Goal: Task Accomplishment & Management: Use online tool/utility

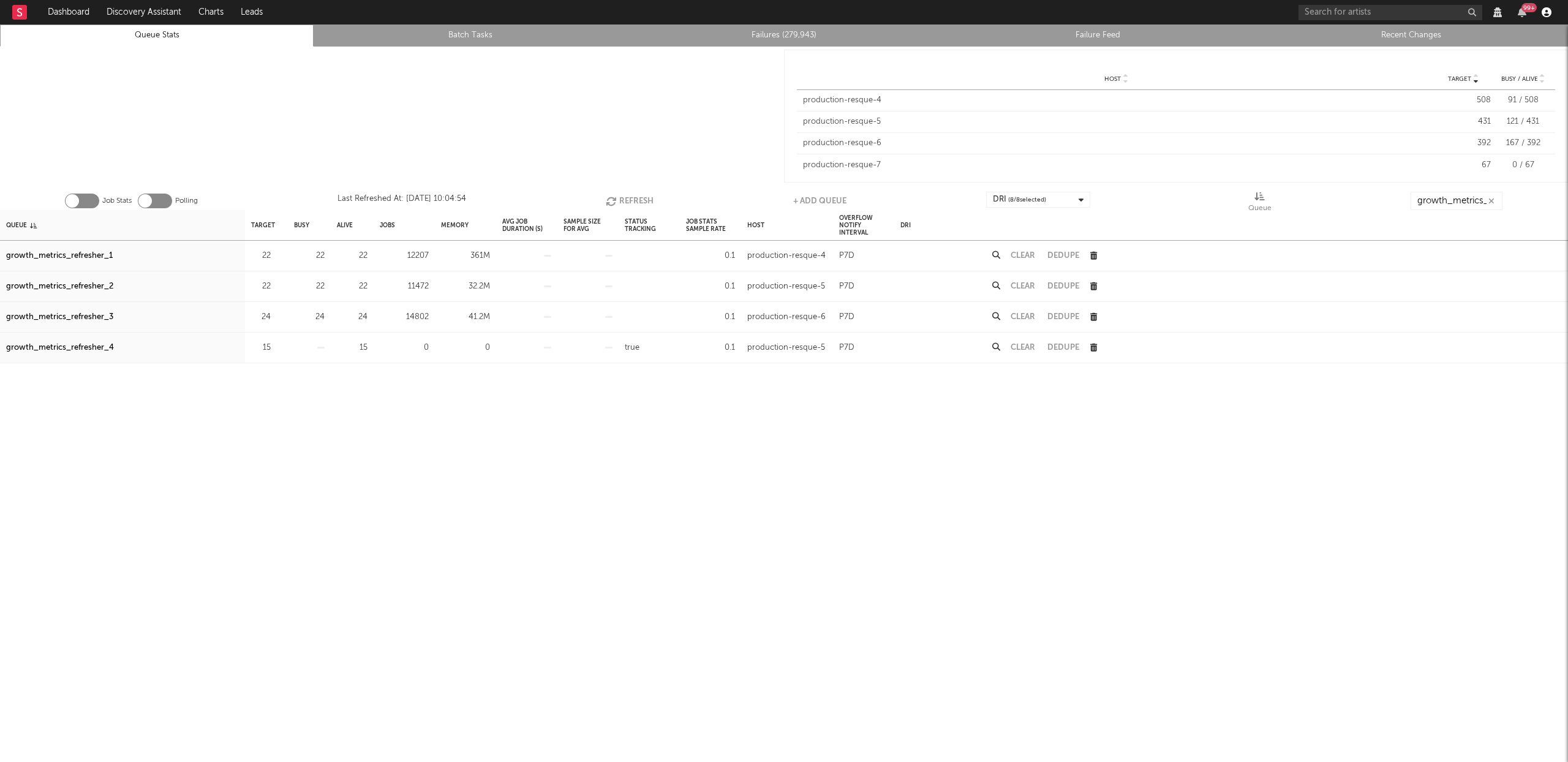
click at [1550, 11] on icon "button" at bounding box center [1546, 12] width 9 height 9
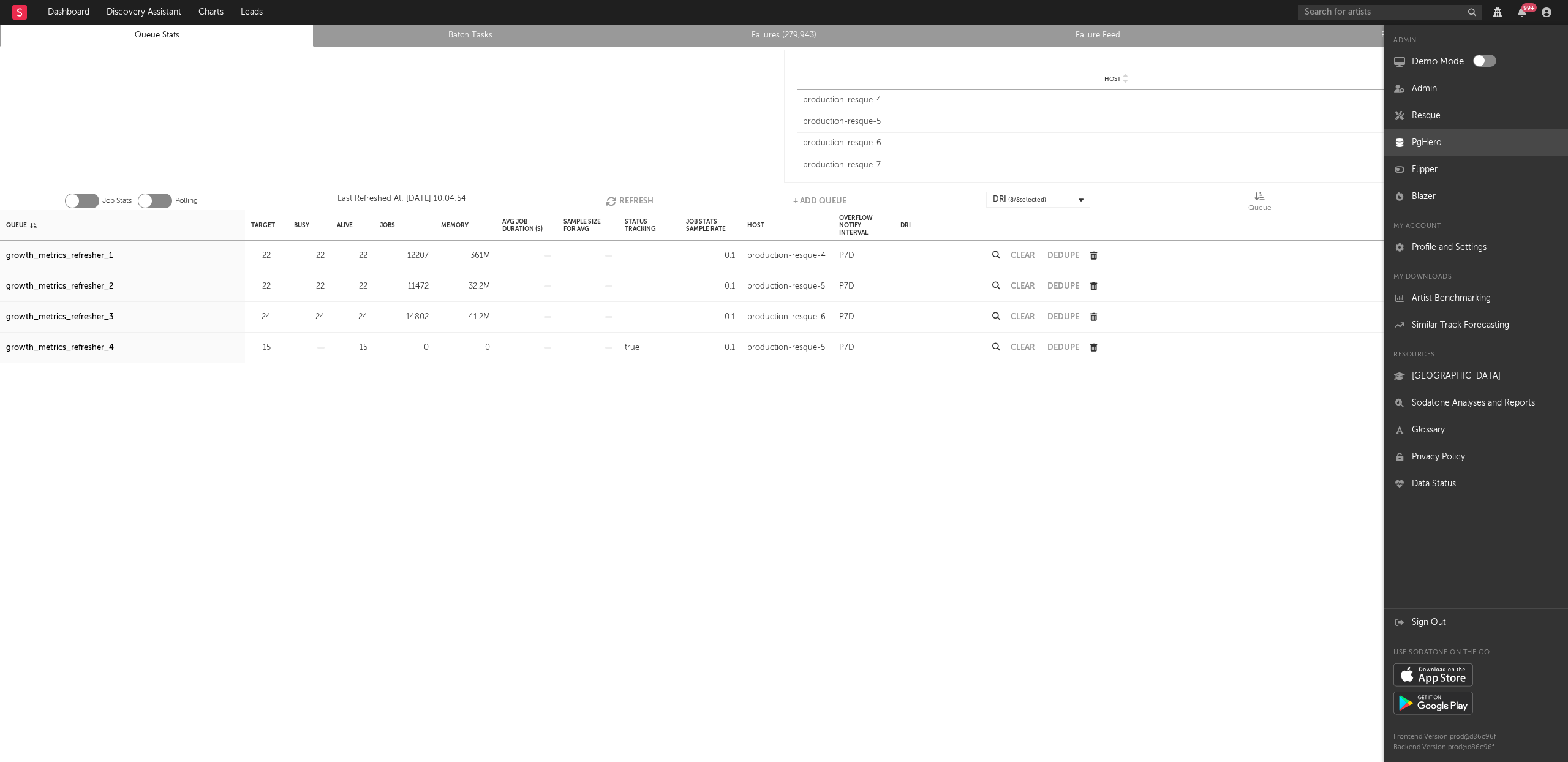
click at [1418, 144] on link "PgHero" at bounding box center [1476, 143] width 184 height 27
click at [567, 114] on div at bounding box center [392, 115] width 784 height 139
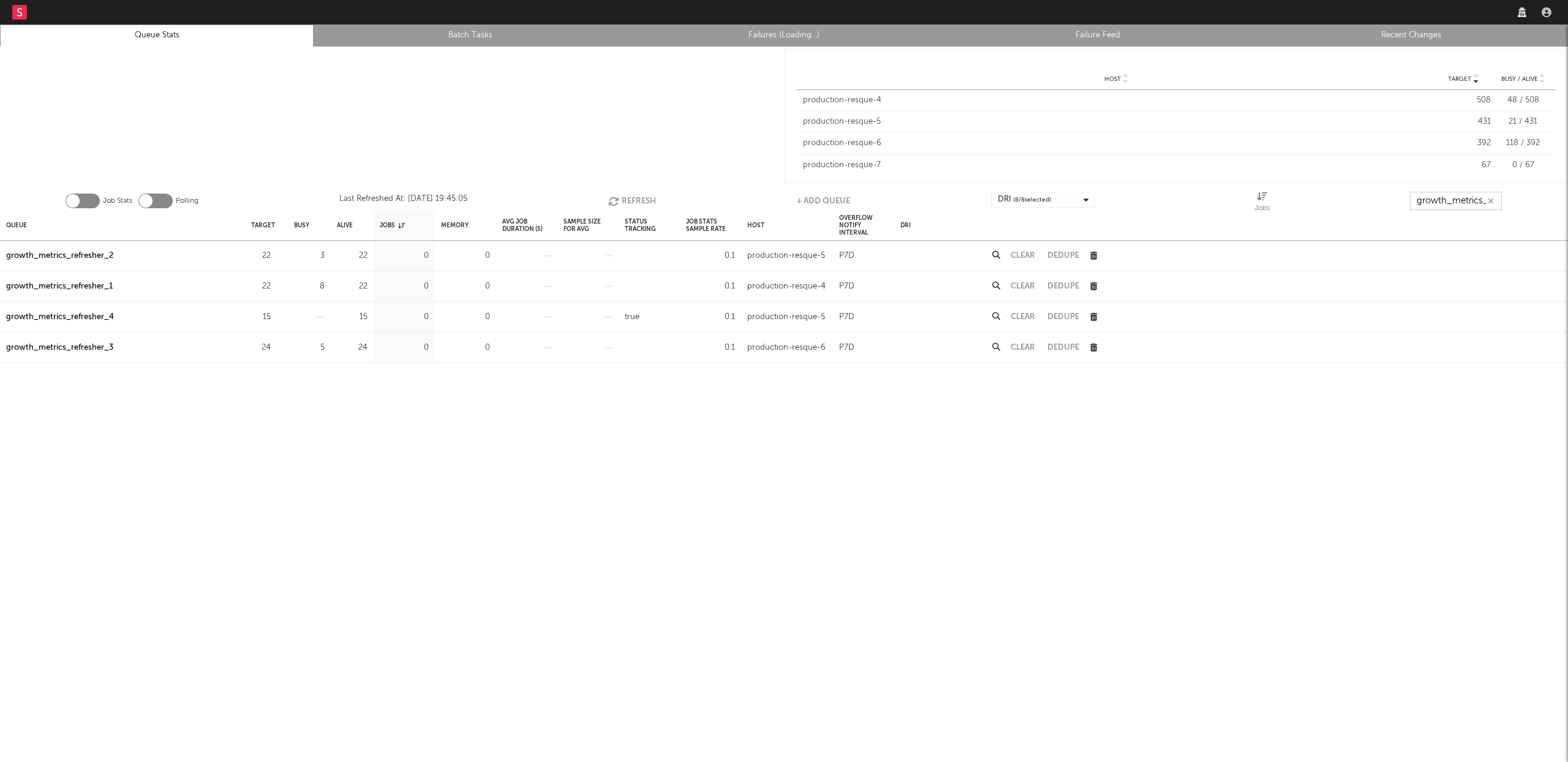
click at [1459, 204] on input "growth_metrics_ref" at bounding box center [1455, 200] width 91 height 18
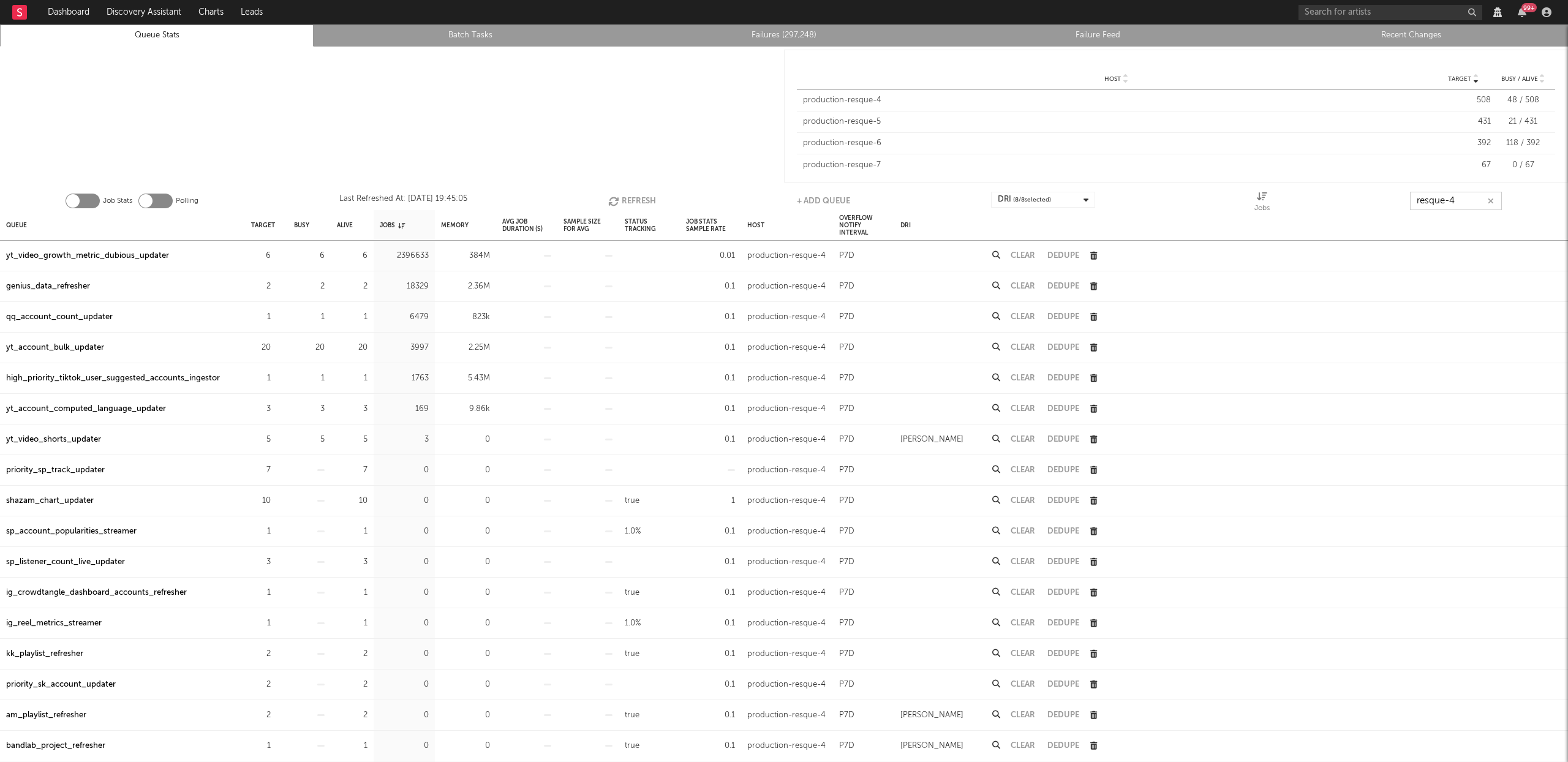
click at [630, 200] on button "Refresh" at bounding box center [632, 200] width 48 height 18
click at [631, 200] on button "Refresh" at bounding box center [632, 200] width 48 height 18
click at [632, 204] on button "Refresh" at bounding box center [632, 200] width 48 height 18
click at [1474, 205] on input "resque-4" at bounding box center [1456, 200] width 91 height 18
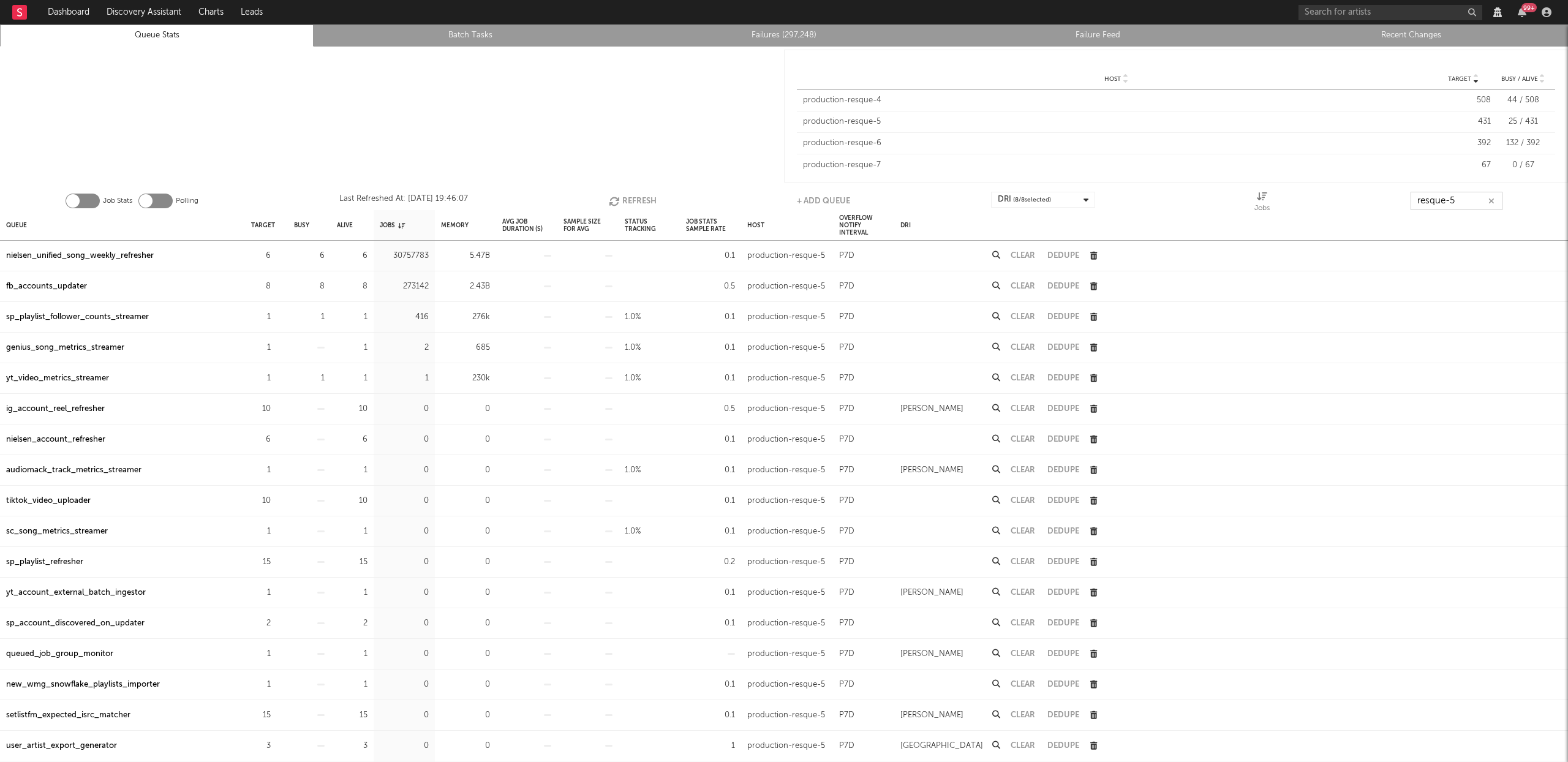
click at [634, 195] on button "Refresh" at bounding box center [633, 200] width 48 height 18
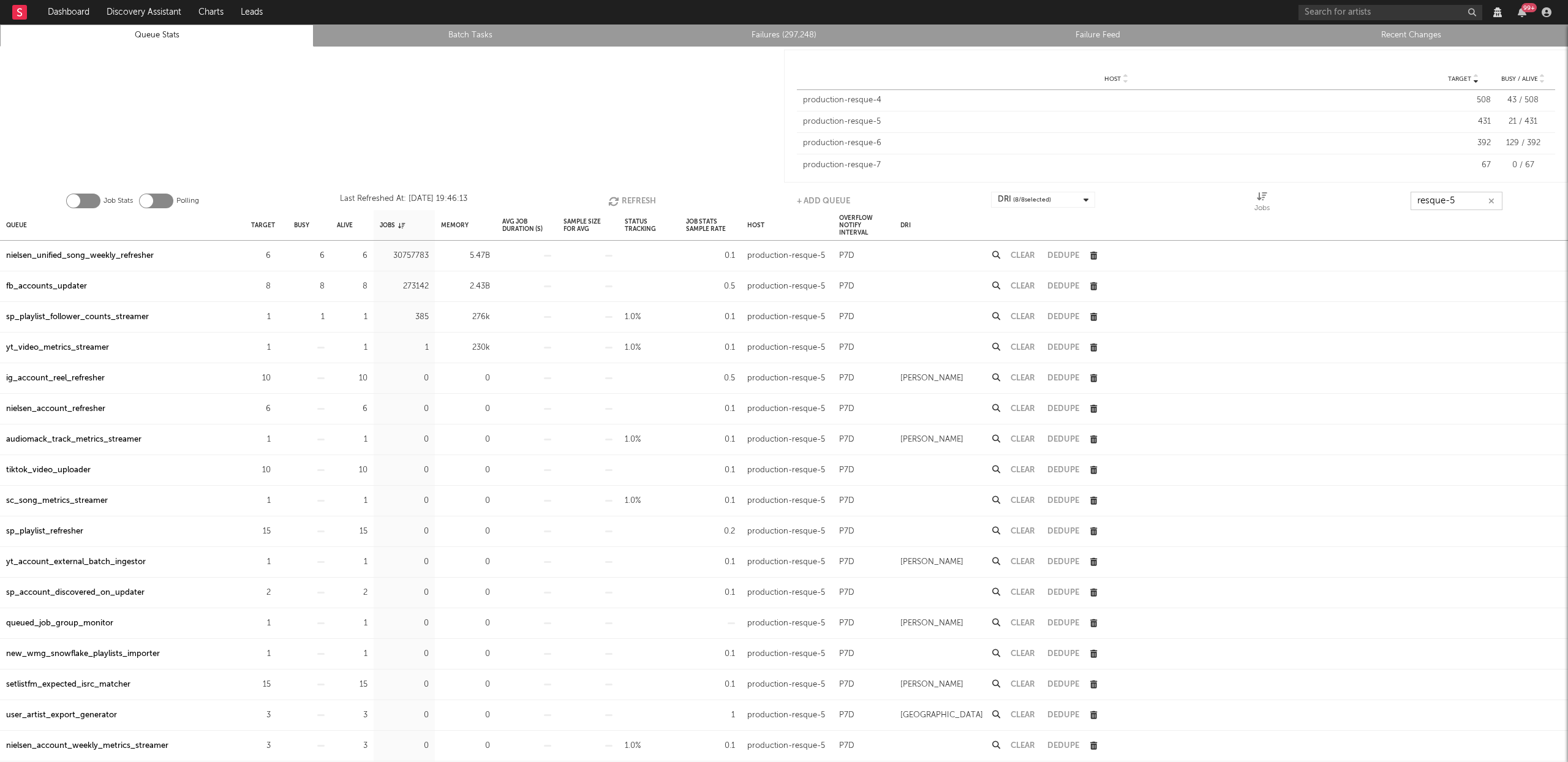
click at [634, 196] on button "Refresh" at bounding box center [632, 200] width 48 height 18
click at [634, 197] on button "Refresh" at bounding box center [632, 200] width 48 height 18
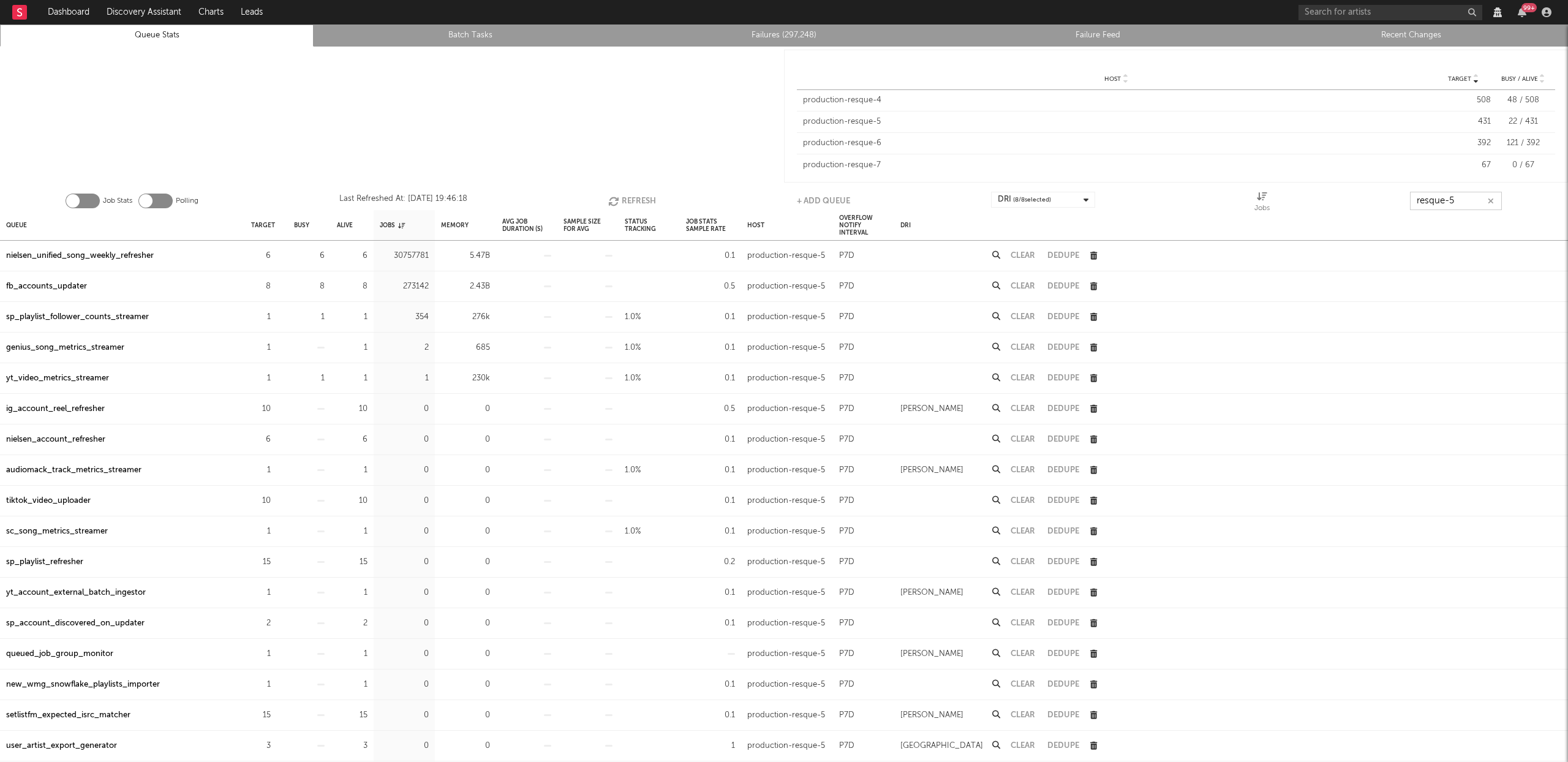
click at [634, 197] on button "Refresh" at bounding box center [632, 200] width 48 height 18
click at [634, 197] on button "Refresh" at bounding box center [633, 200] width 48 height 18
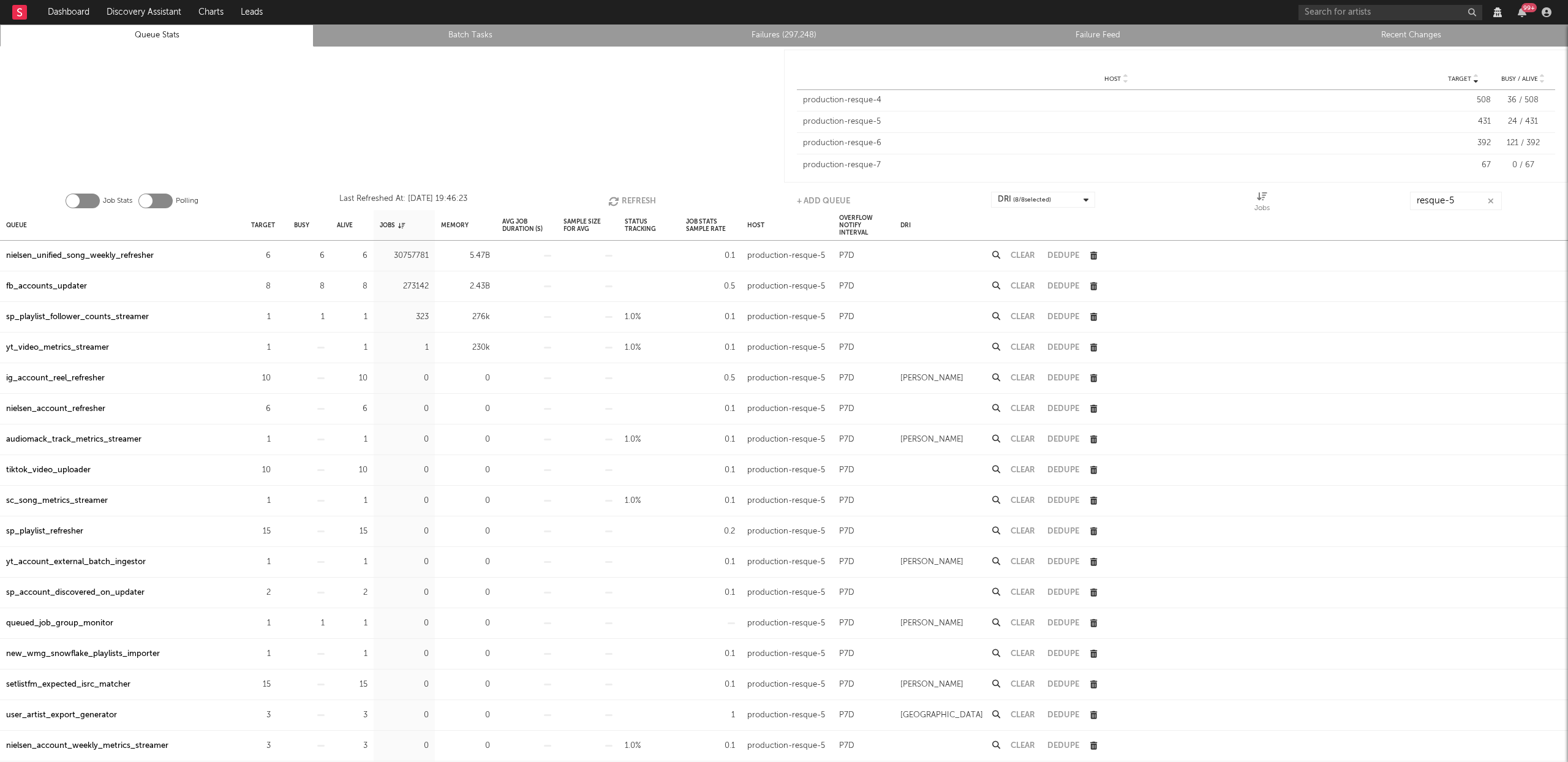
click at [133, 257] on div "nielsen_unified_song_weekly_refresher" at bounding box center [80, 256] width 148 height 15
click at [634, 198] on button "Refresh" at bounding box center [632, 200] width 48 height 18
click at [634, 198] on button "Refresh" at bounding box center [633, 200] width 48 height 18
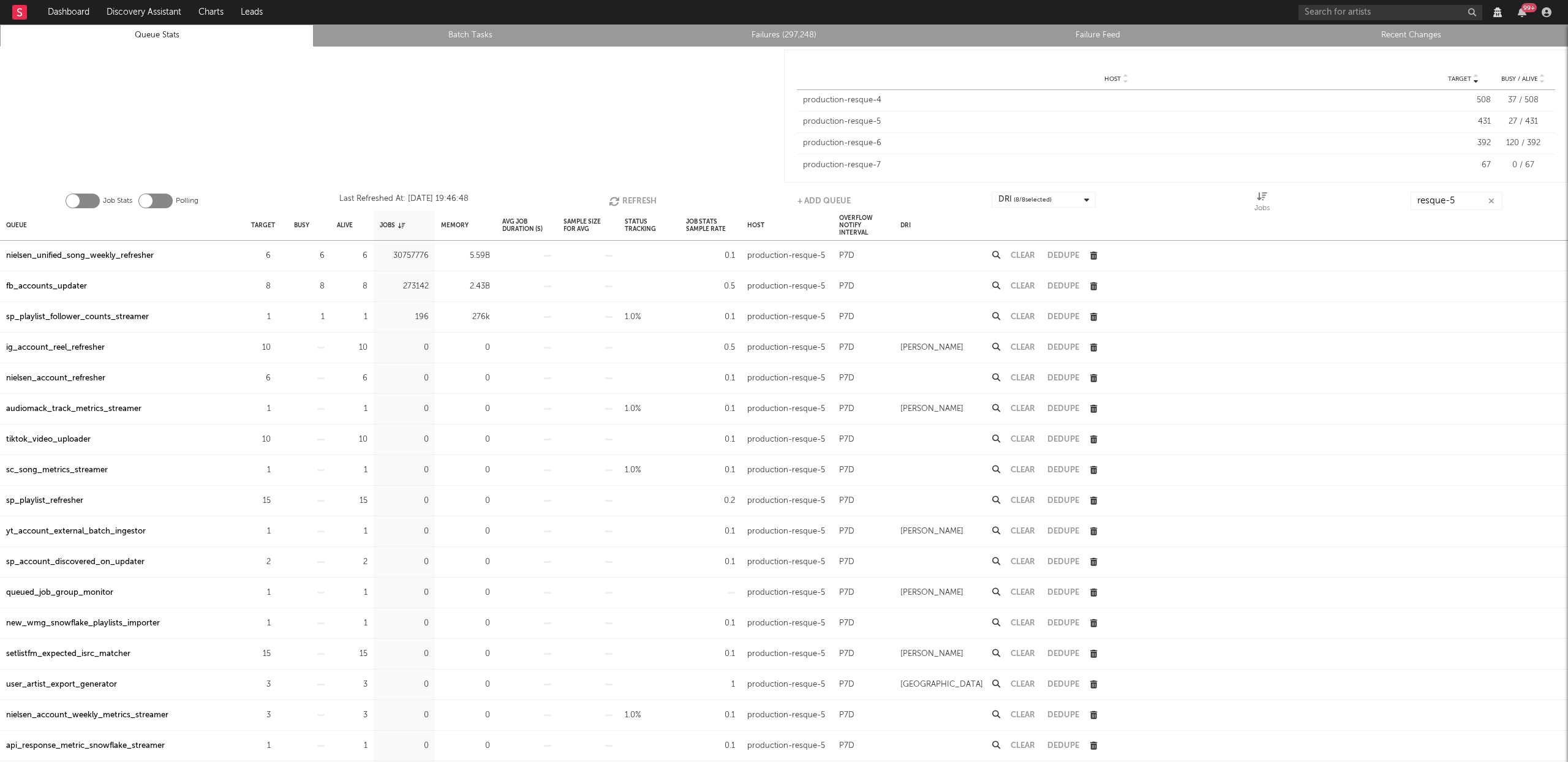
click at [634, 198] on button "Refresh" at bounding box center [633, 200] width 48 height 18
click at [1453, 199] on input "resque-5" at bounding box center [1456, 200] width 91 height 18
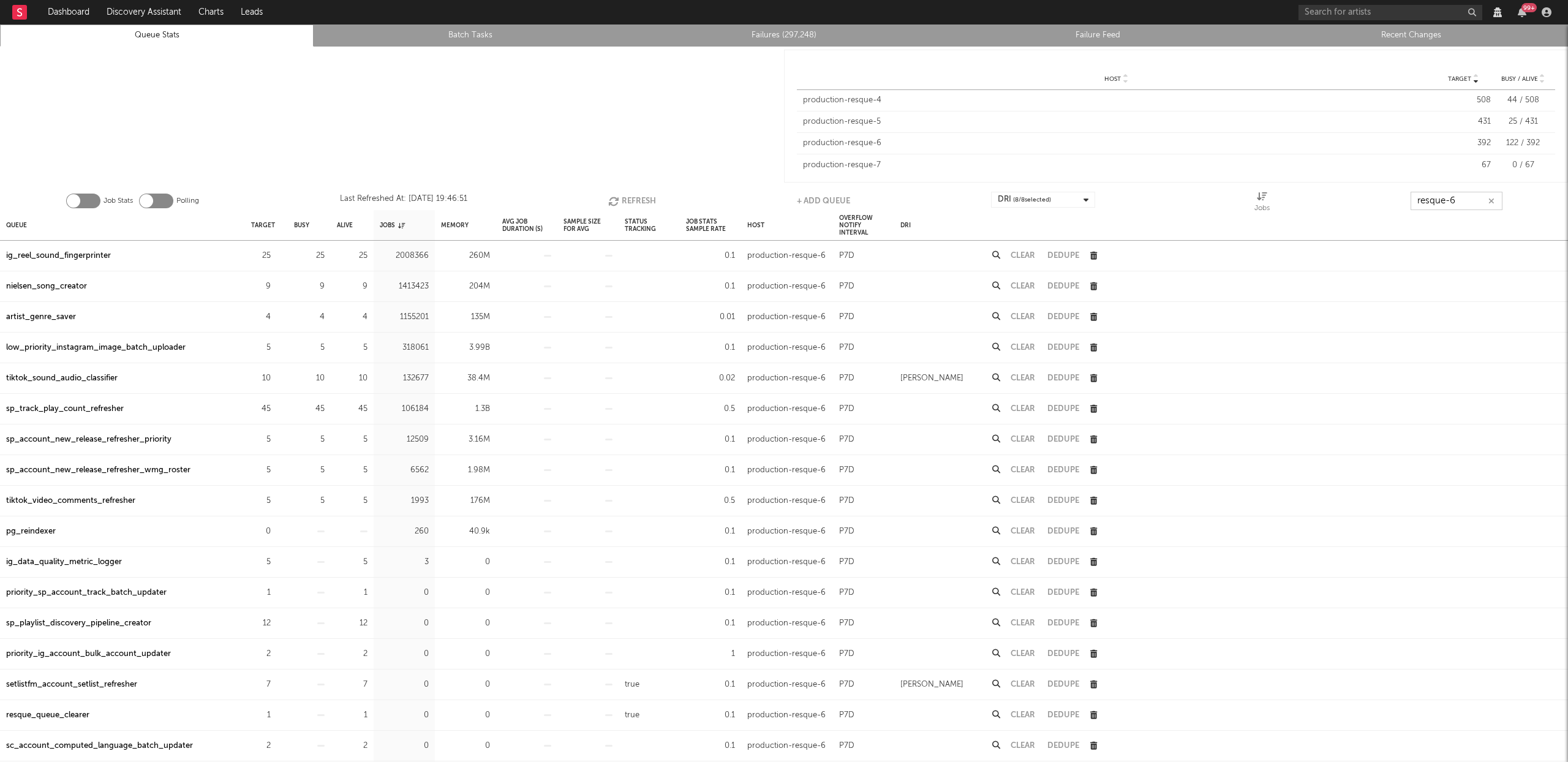
click at [615, 202] on icon "button" at bounding box center [615, 201] width 14 height 10
click at [615, 202] on icon "button" at bounding box center [616, 201] width 14 height 10
click at [615, 202] on icon "button" at bounding box center [615, 201] width 14 height 10
click at [615, 202] on icon "button" at bounding box center [616, 201] width 14 height 10
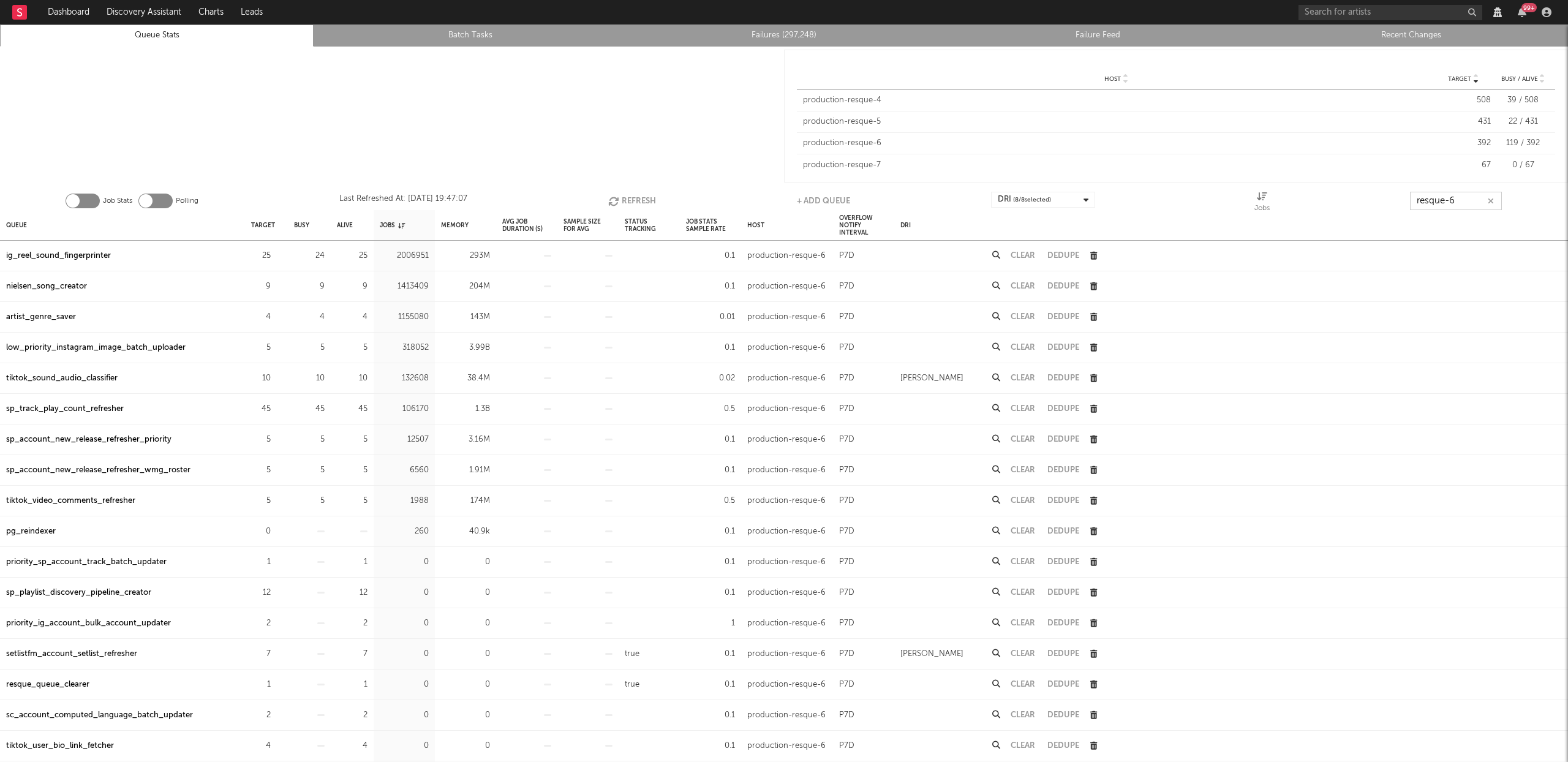
click at [615, 202] on icon "button" at bounding box center [615, 201] width 14 height 10
click at [623, 204] on button "Refresh" at bounding box center [632, 200] width 48 height 18
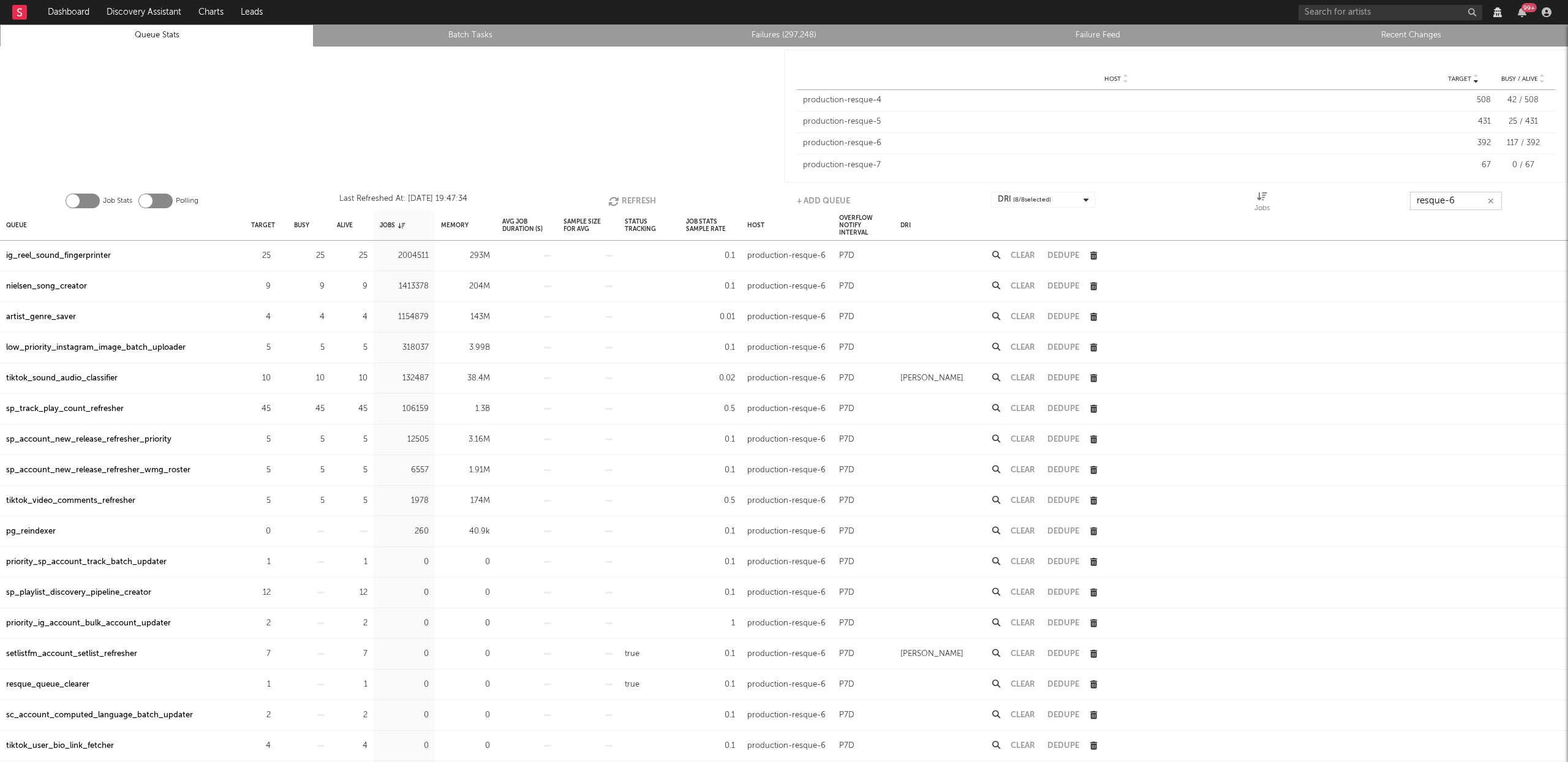
click at [623, 204] on button "Refresh" at bounding box center [632, 200] width 48 height 18
click at [623, 204] on button "Refresh" at bounding box center [633, 200] width 48 height 18
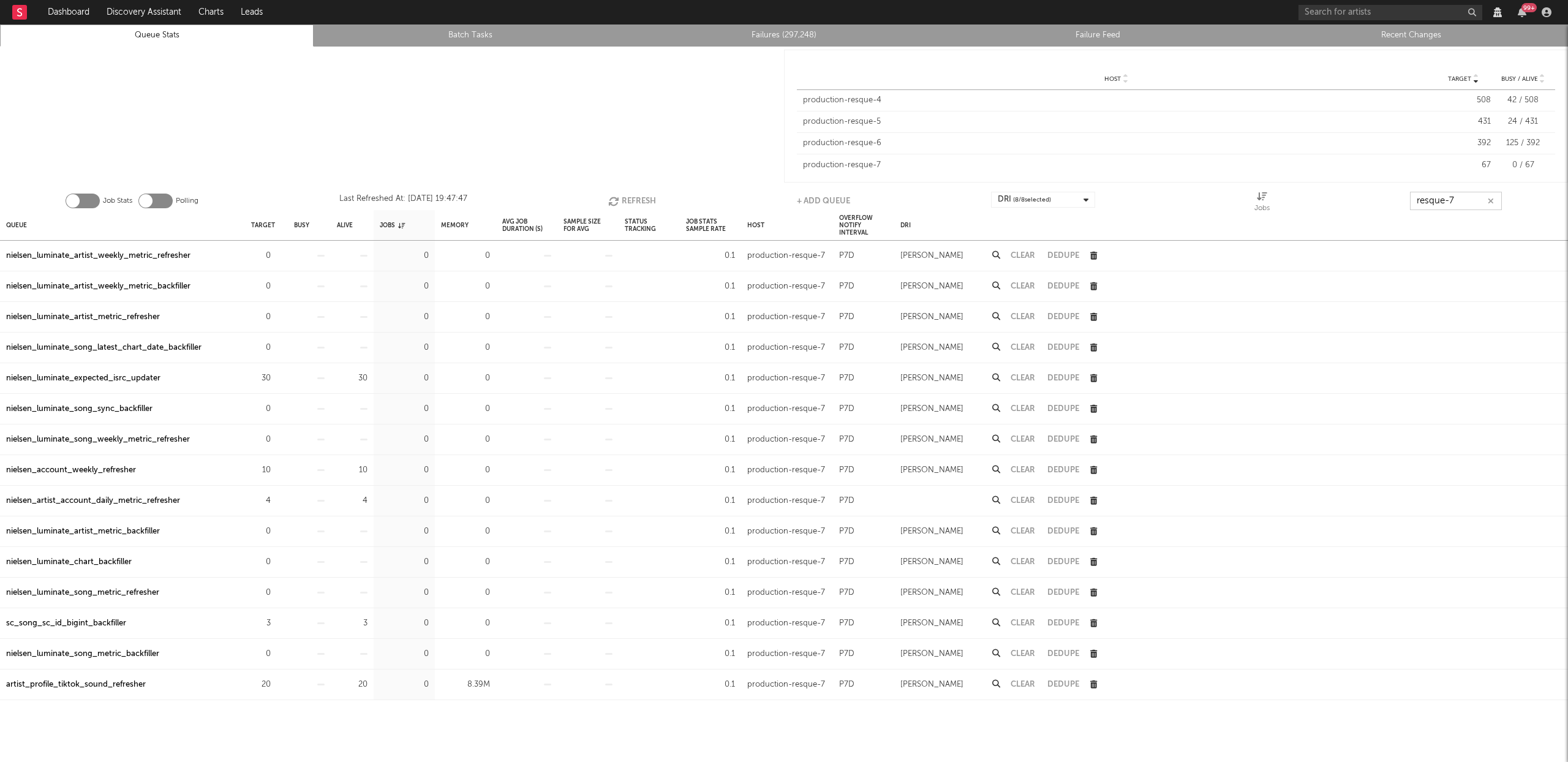
click at [643, 196] on button "Refresh" at bounding box center [632, 200] width 48 height 18
click at [103, 681] on div "artist_profile_tiktok_sound_refresher" at bounding box center [75, 684] width 139 height 15
click at [78, 469] on div "nielsen_account_weekly_refresher" at bounding box center [71, 470] width 130 height 15
click at [1464, 200] on input "resque-7" at bounding box center [1455, 200] width 91 height 18
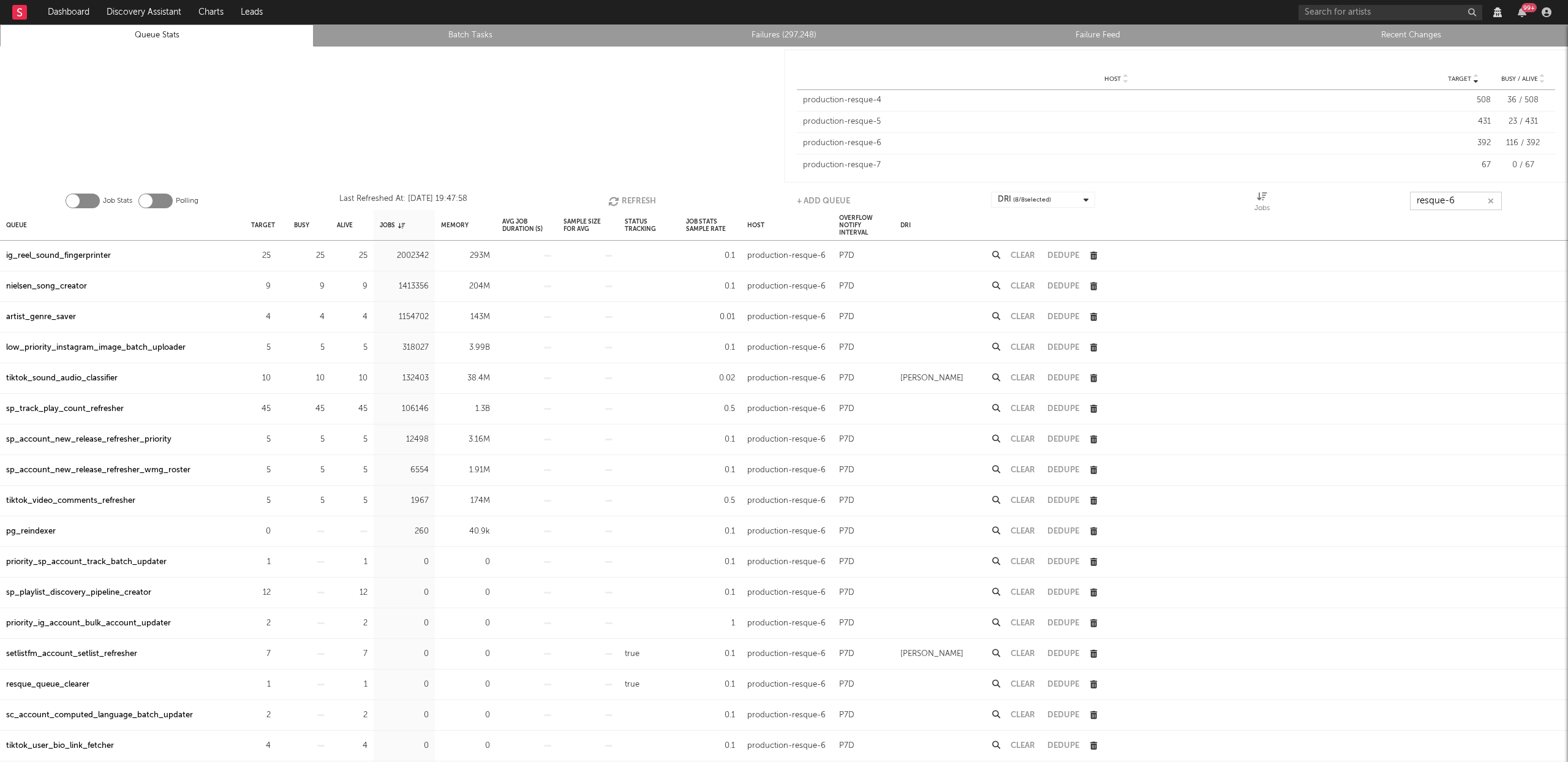
click at [622, 196] on button "Refresh" at bounding box center [632, 200] width 48 height 18
click at [1031, 533] on button "Clear" at bounding box center [1023, 531] width 25 height 8
click at [639, 196] on button "Refresh" at bounding box center [633, 200] width 48 height 18
click at [637, 194] on button "Refresh" at bounding box center [633, 200] width 48 height 18
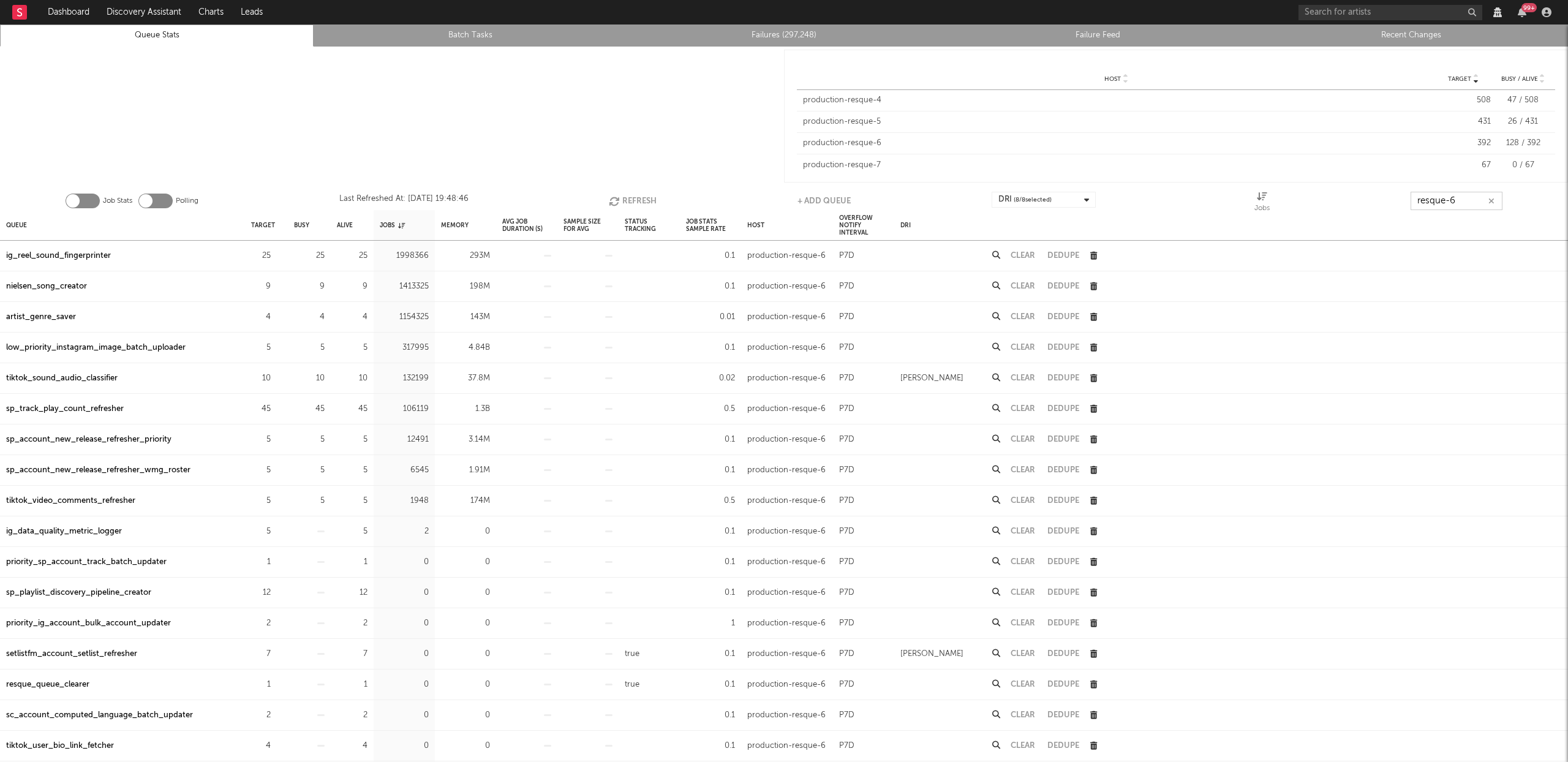
click at [1469, 198] on input "resque-6" at bounding box center [1456, 200] width 91 height 18
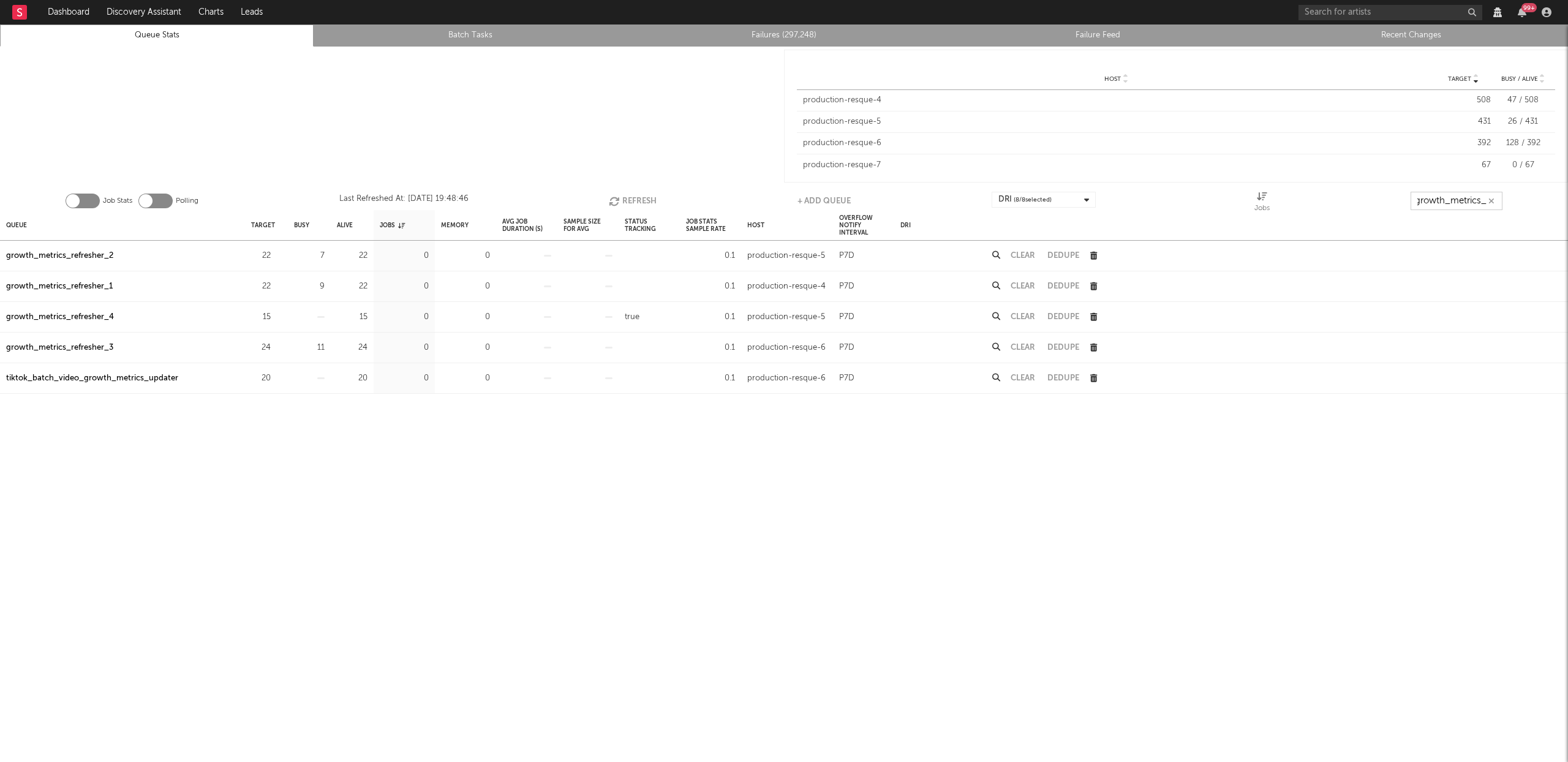
scroll to position [0, 11]
type input "growth_metrics_re"
click at [19, 224] on div "Queue" at bounding box center [16, 225] width 21 height 27
click at [19, 224] on div "Queue" at bounding box center [21, 225] width 31 height 27
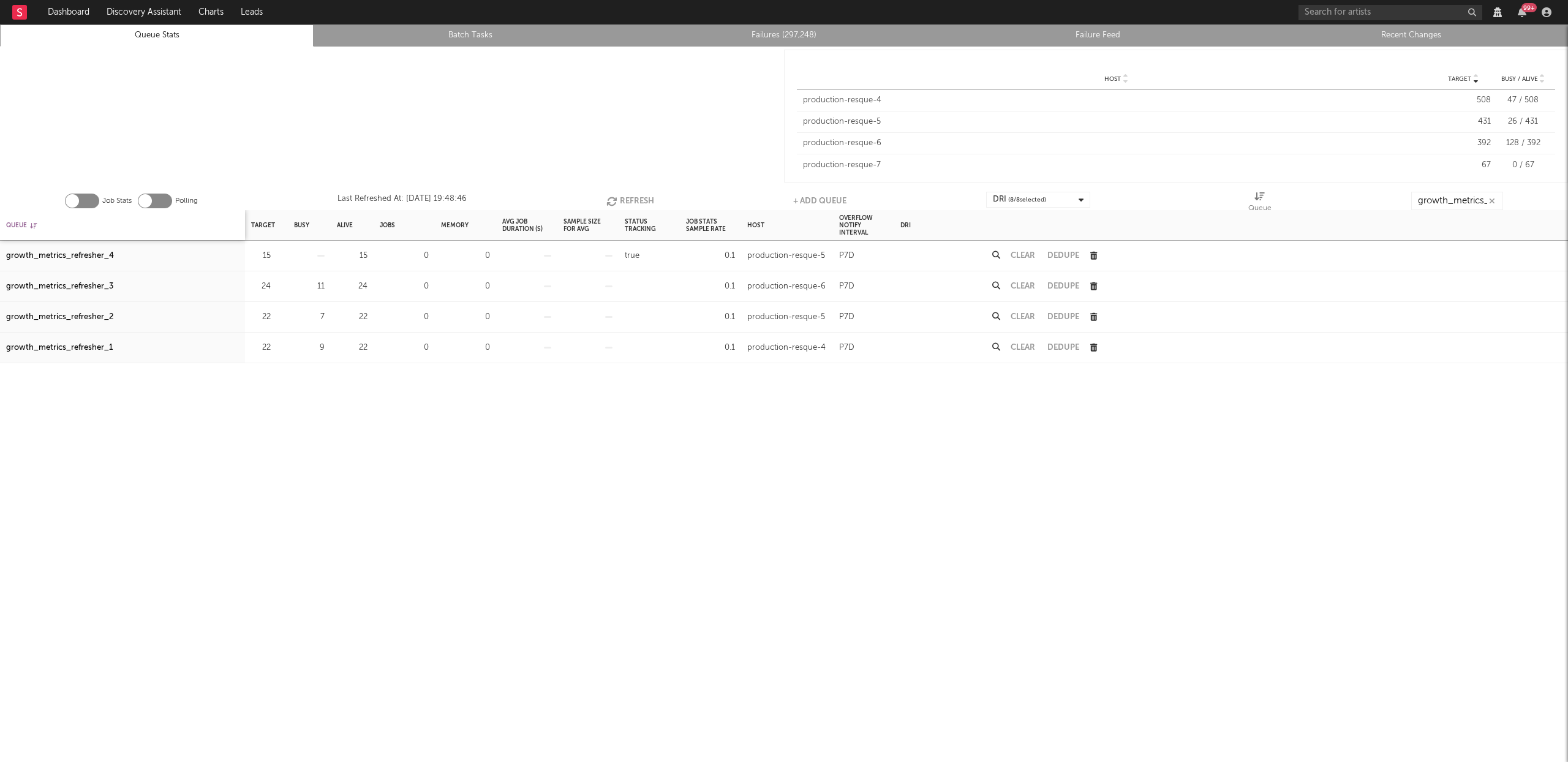
click at [27, 227] on div "Queue" at bounding box center [21, 225] width 31 height 27
click at [90, 252] on div "growth_metrics_refresher_1" at bounding box center [59, 256] width 107 height 15
click at [84, 290] on div "growth_metrics_refresher_2" at bounding box center [59, 286] width 107 height 15
drag, startPoint x: 83, startPoint y: 315, endPoint x: 143, endPoint y: 304, distance: 61.0
click at [83, 315] on div "growth_metrics_refresher_3" at bounding box center [59, 317] width 107 height 15
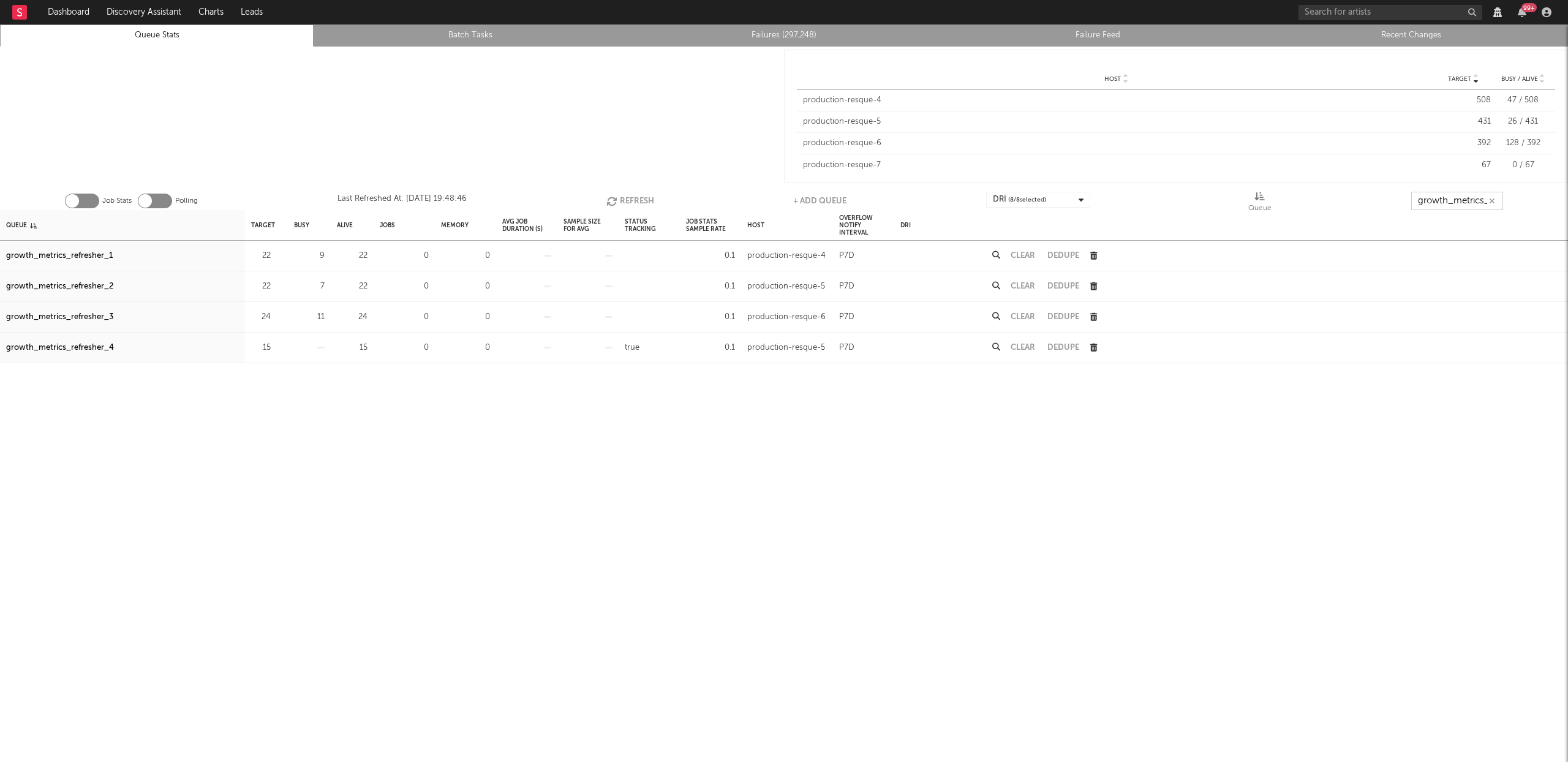
click at [1450, 196] on input "growth_metrics_re" at bounding box center [1457, 200] width 91 height 18
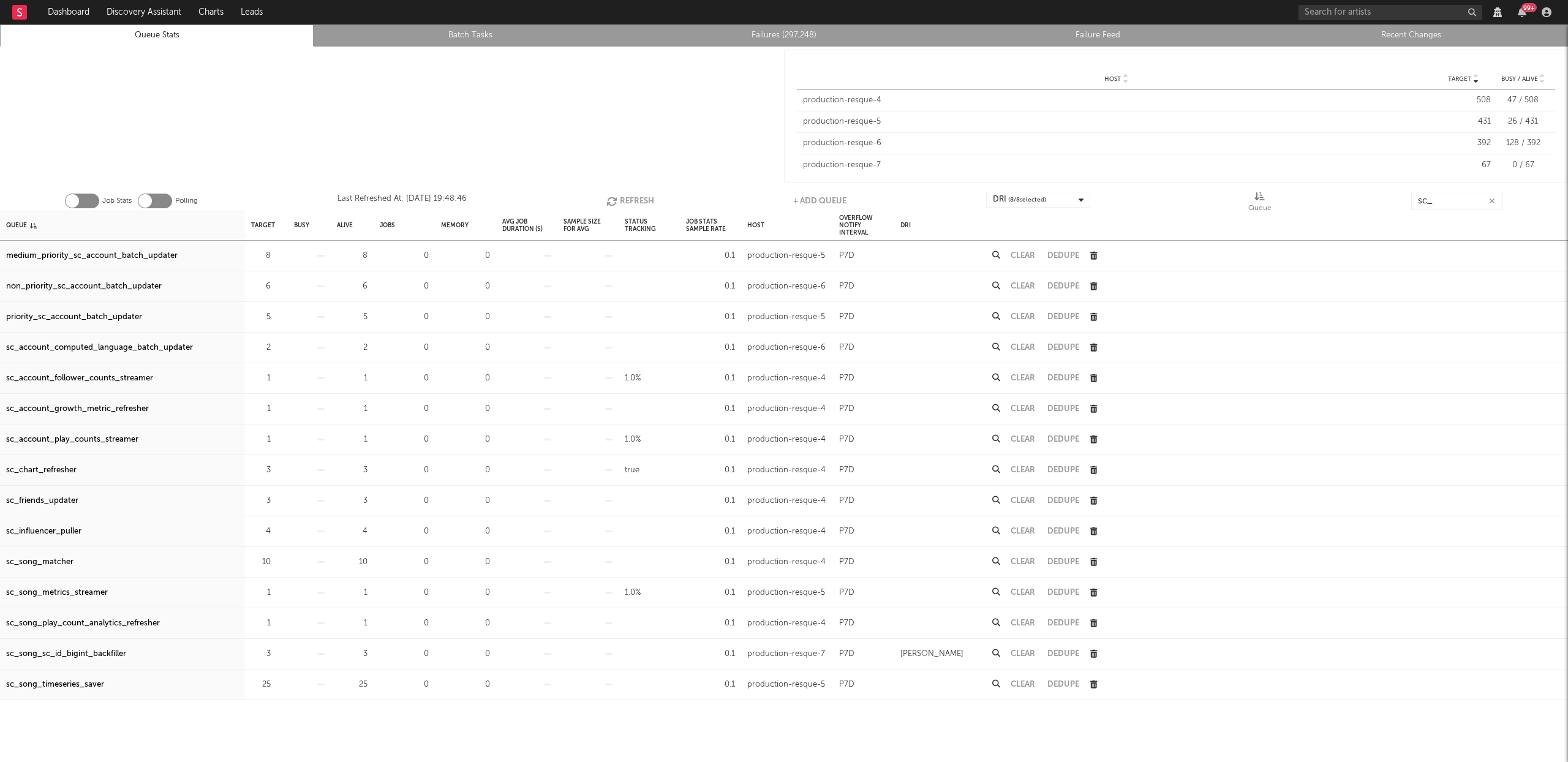
click at [122, 251] on div "medium_priority_sc_account_batch_updater" at bounding box center [91, 256] width 172 height 15
click at [111, 286] on div "non_priority_sc_account_batch_updater" at bounding box center [84, 286] width 156 height 15
click at [98, 316] on div "priority_sc_account_batch_updater" at bounding box center [74, 317] width 136 height 15
click at [122, 347] on div "sc_account_computed_language_batch_updater" at bounding box center [99, 347] width 187 height 15
click at [111, 377] on div "sc_account_follower_counts_streamer" at bounding box center [80, 378] width 147 height 15
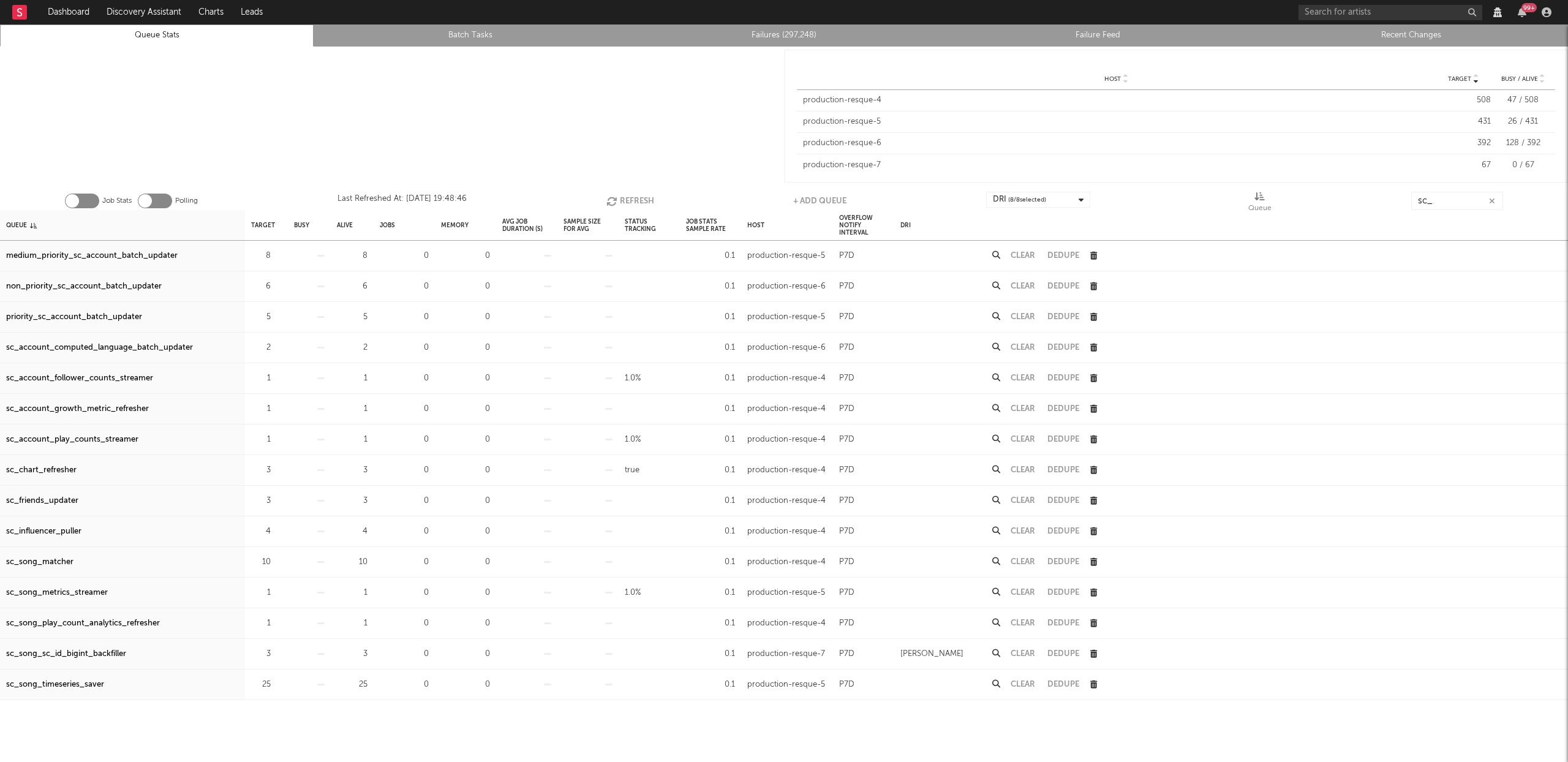
drag, startPoint x: 86, startPoint y: 412, endPoint x: 480, endPoint y: 292, distance: 411.9
click at [86, 411] on div "sc_account_growth_metric_refresher" at bounding box center [77, 409] width 143 height 15
click at [83, 438] on div "sc_account_play_counts_streamer" at bounding box center [72, 440] width 133 height 15
click at [49, 496] on div "sc_friends_updater" at bounding box center [42, 500] width 73 height 15
drag, startPoint x: 51, startPoint y: 529, endPoint x: 531, endPoint y: 344, distance: 514.4
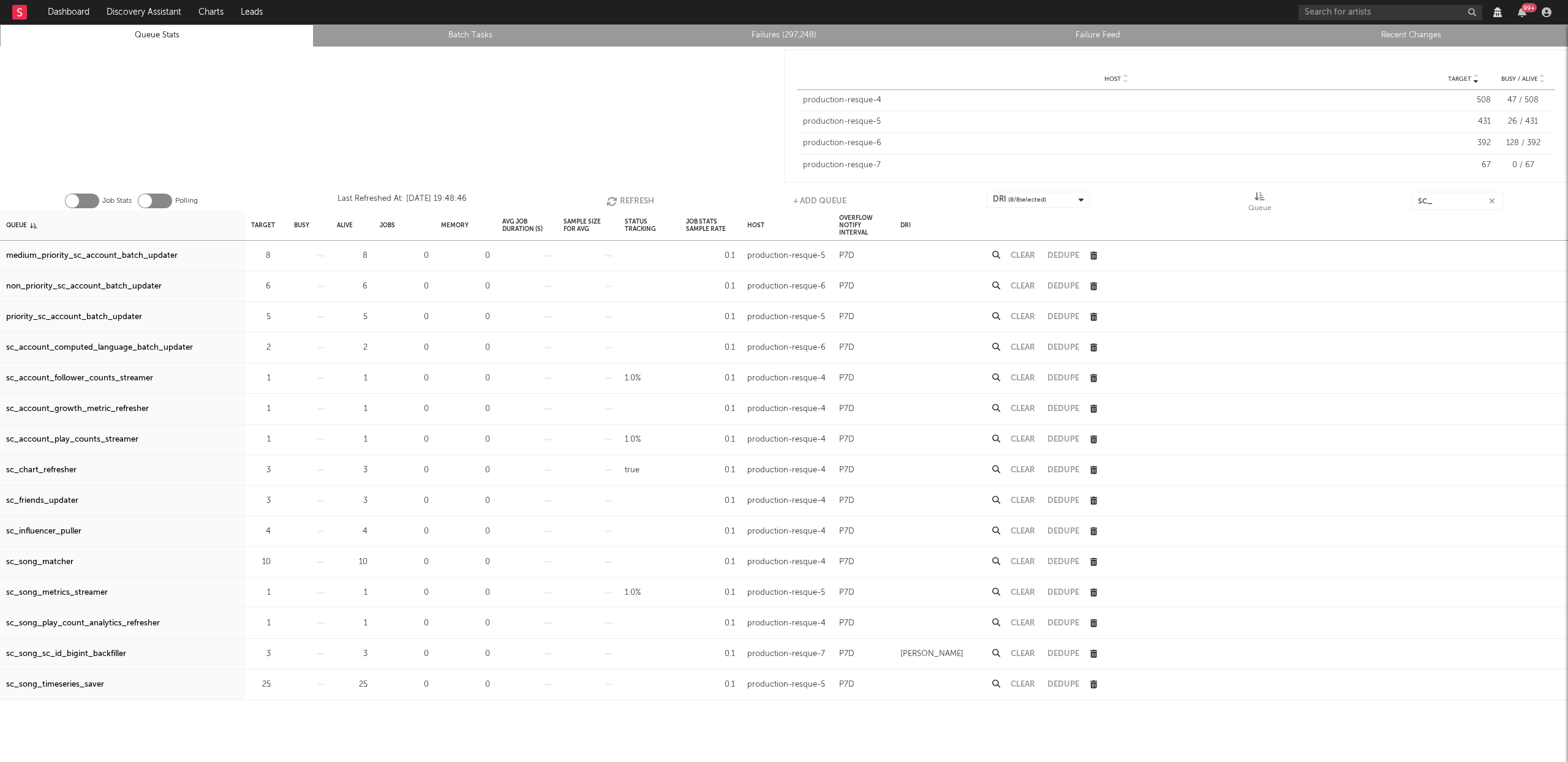
click at [52, 529] on div "sc_influencer_puller" at bounding box center [44, 531] width 75 height 15
click at [1440, 201] on input "sc_" at bounding box center [1457, 200] width 91 height 18
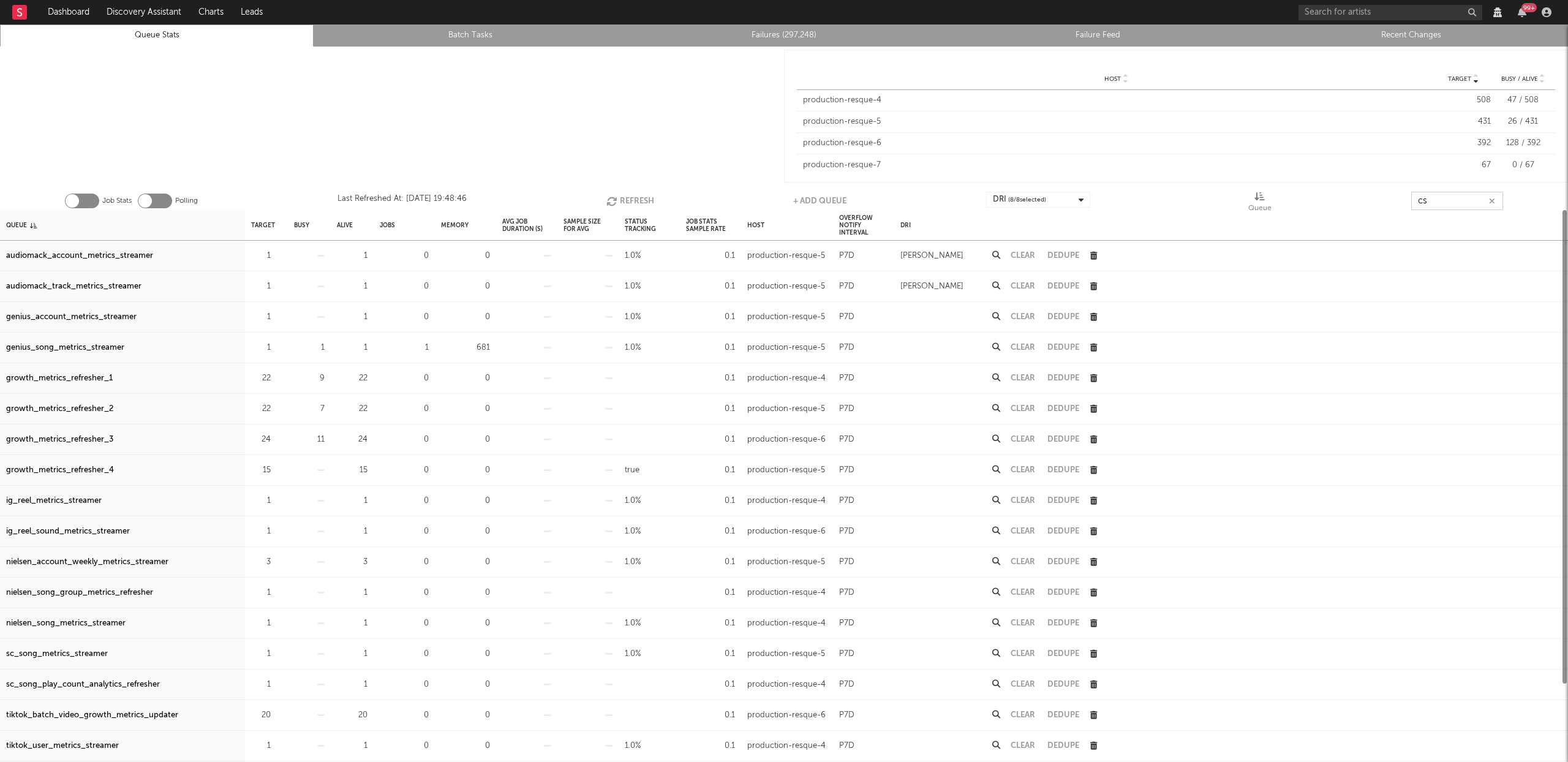
type input "c"
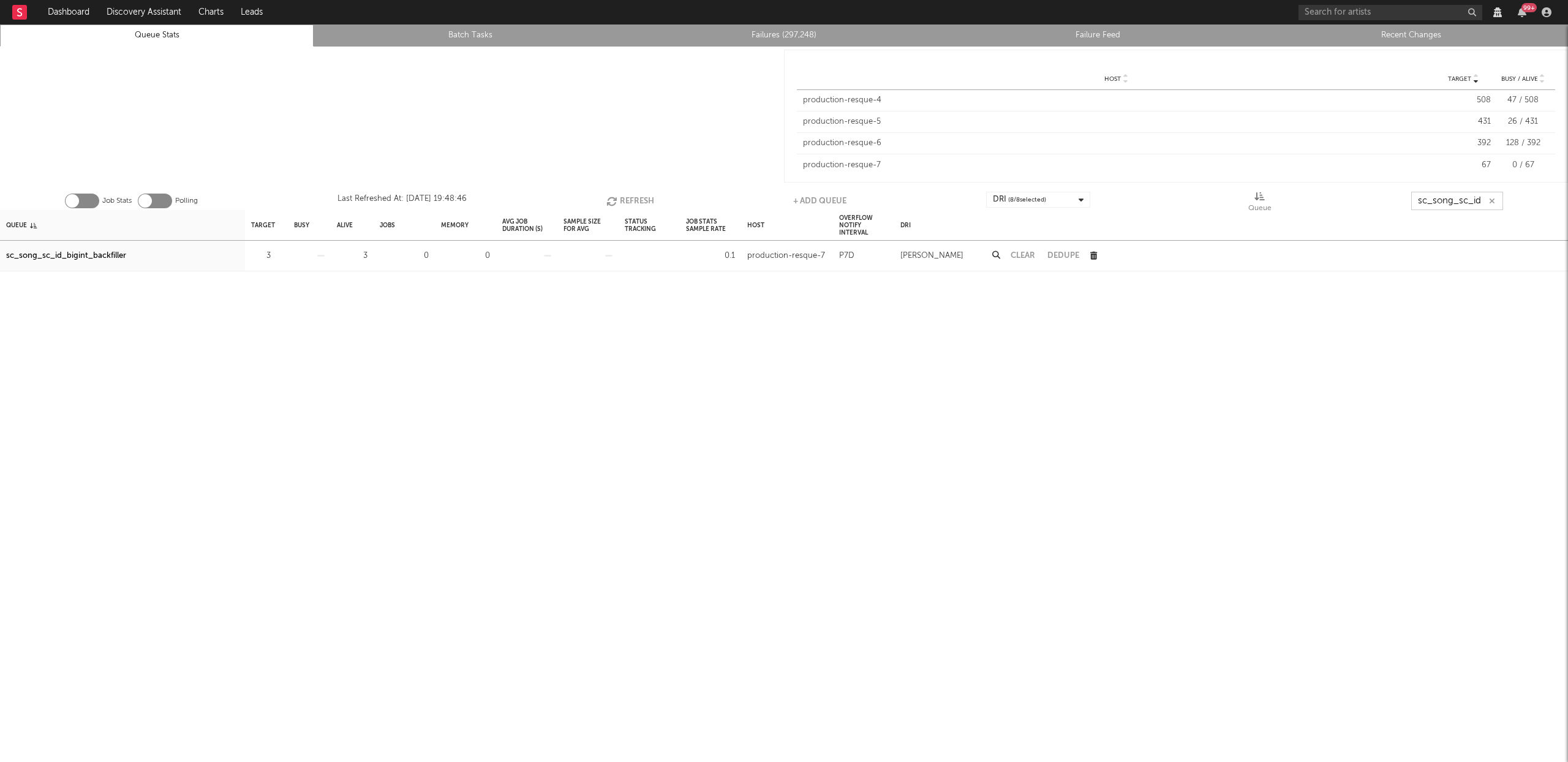
type input "sc_song_sc_id"
click at [1550, 12] on icon "button" at bounding box center [1546, 12] width 9 height 9
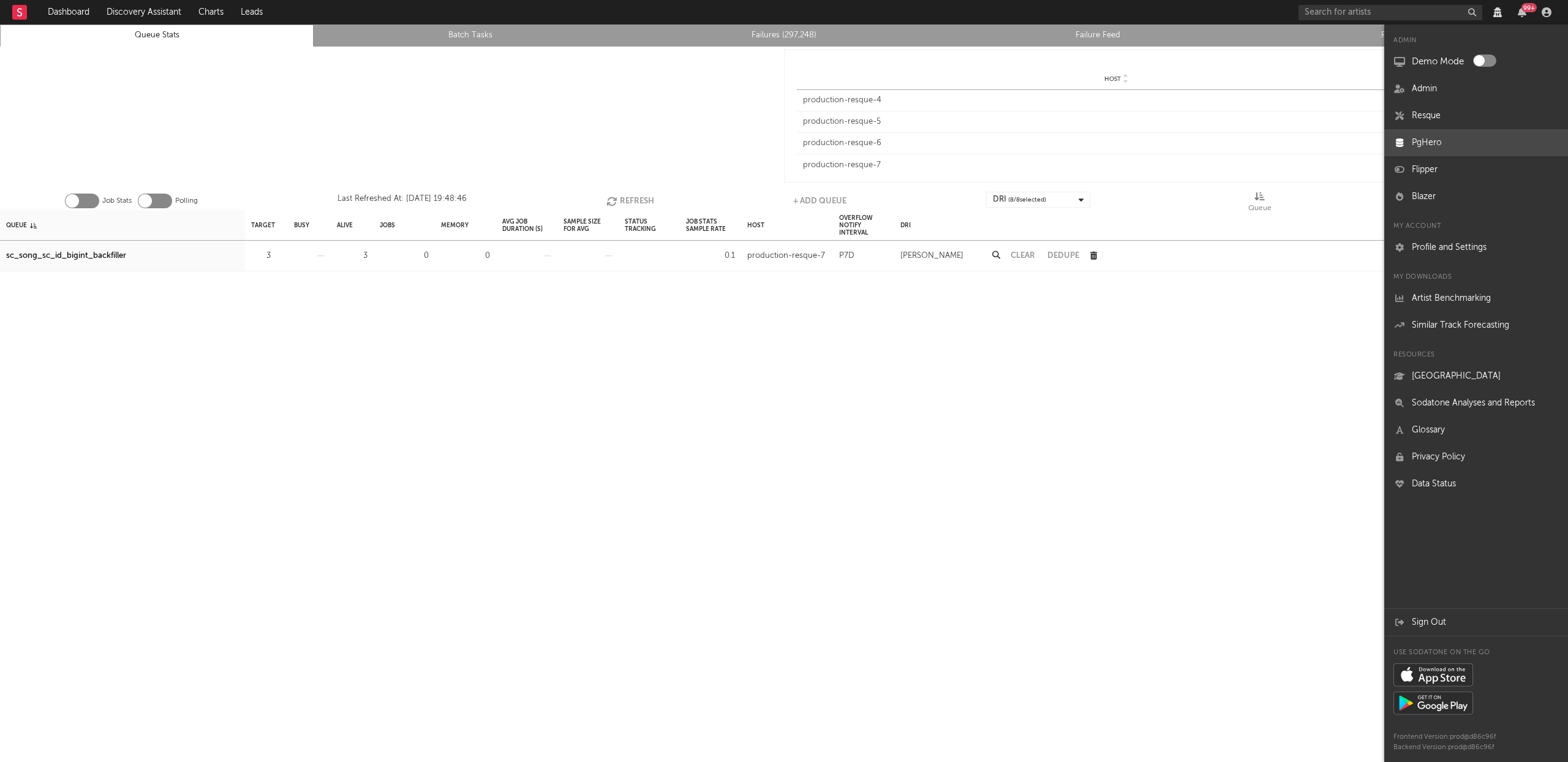
click at [1432, 145] on link "PgHero" at bounding box center [1476, 143] width 184 height 27
click at [592, 101] on div at bounding box center [392, 115] width 784 height 139
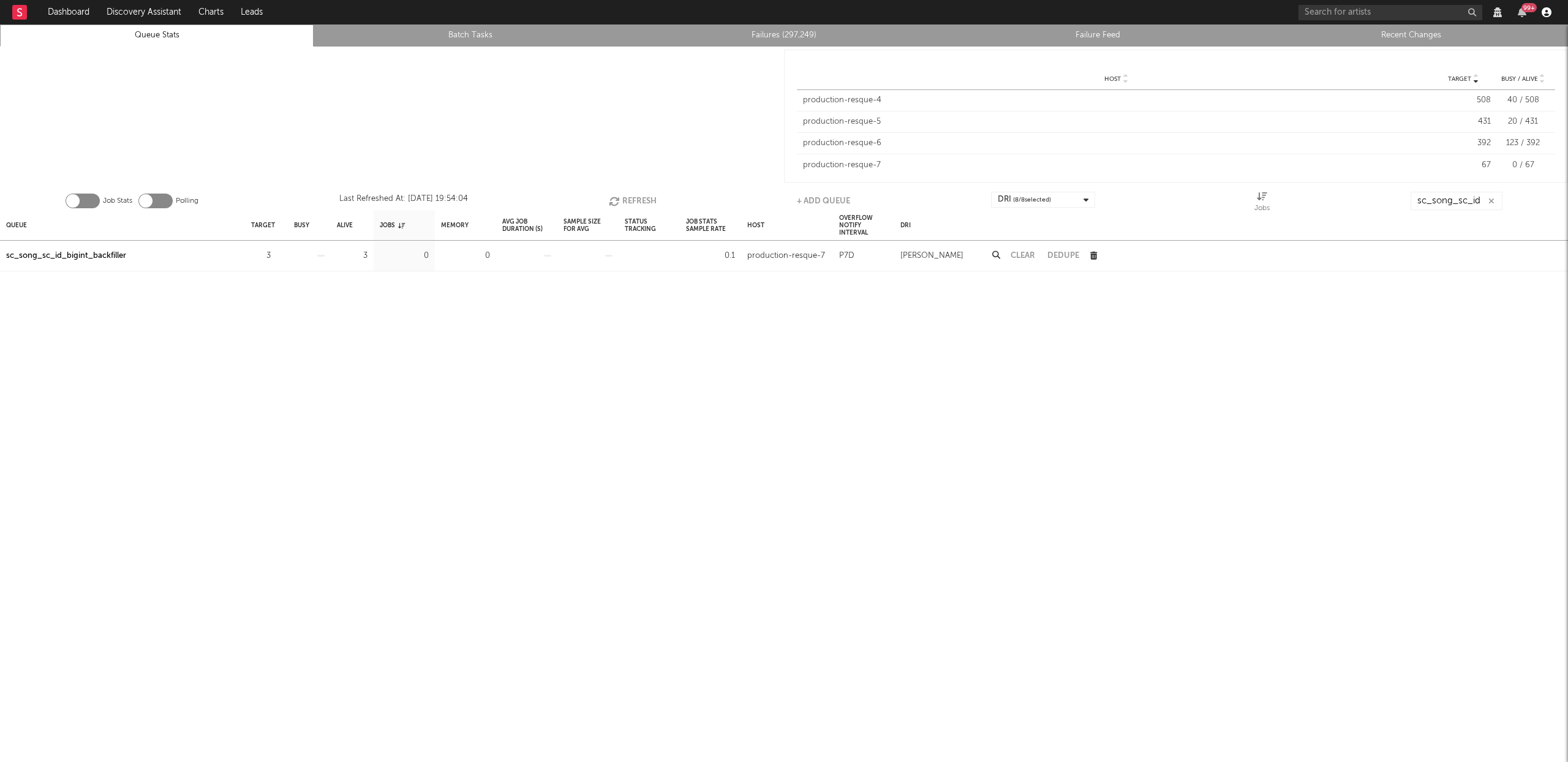
click at [1550, 12] on icon "button" at bounding box center [1546, 12] width 9 height 9
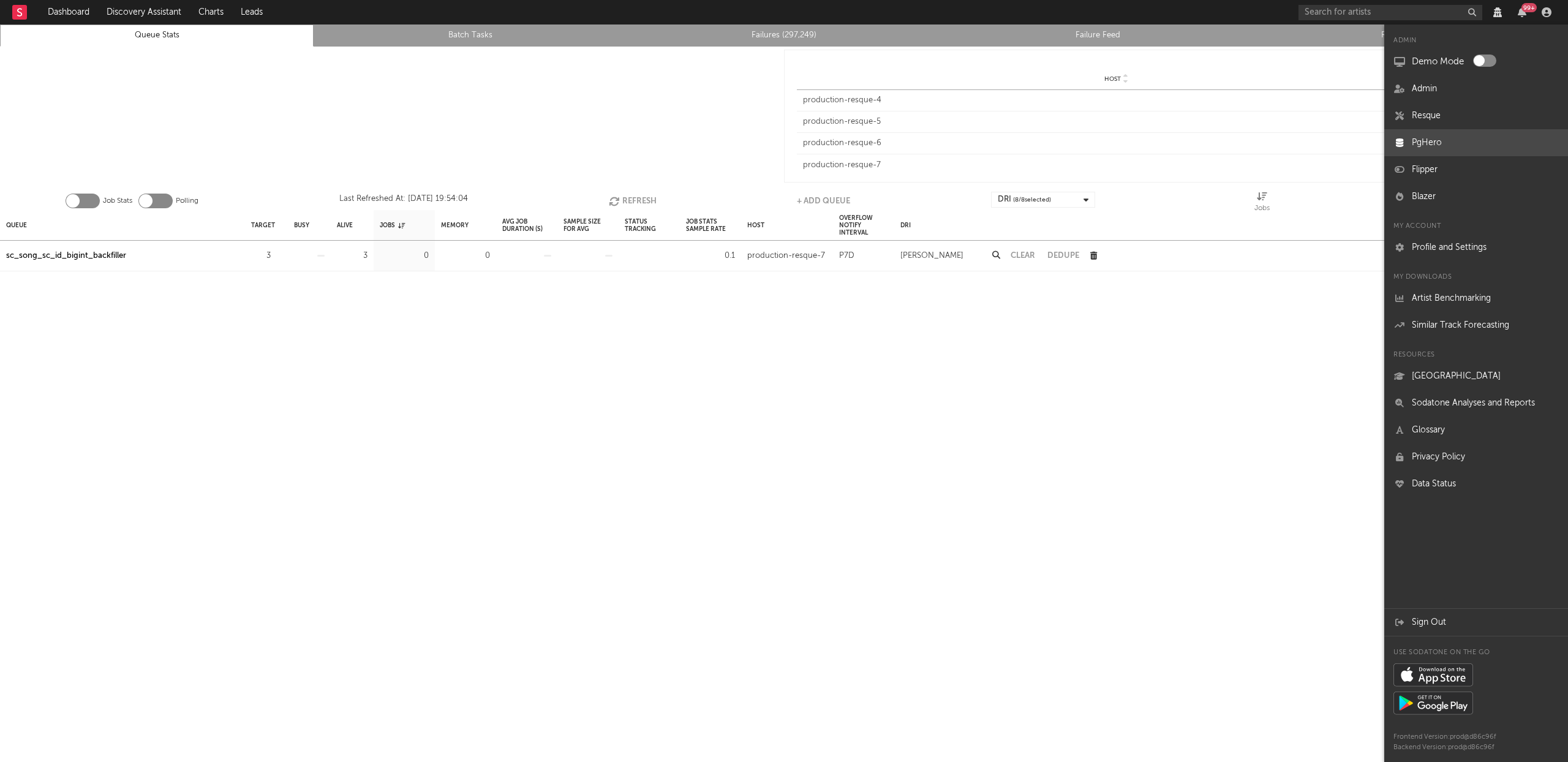
click at [1426, 147] on link "PgHero" at bounding box center [1476, 143] width 184 height 27
click at [660, 119] on div at bounding box center [392, 115] width 784 height 139
